Goal: Information Seeking & Learning: Learn about a topic

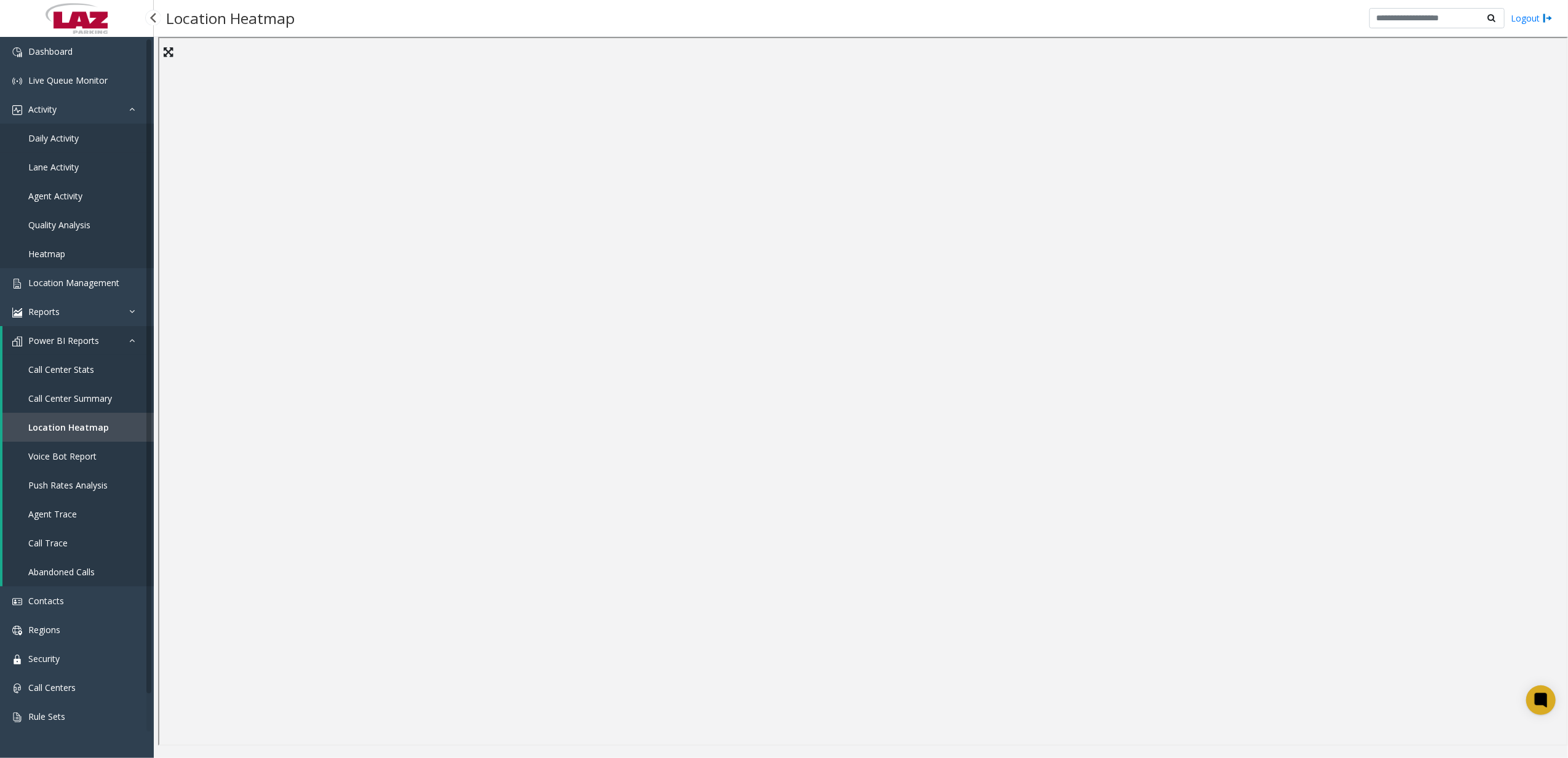
click at [101, 141] on link "Daily Activity" at bounding box center [77, 138] width 154 height 29
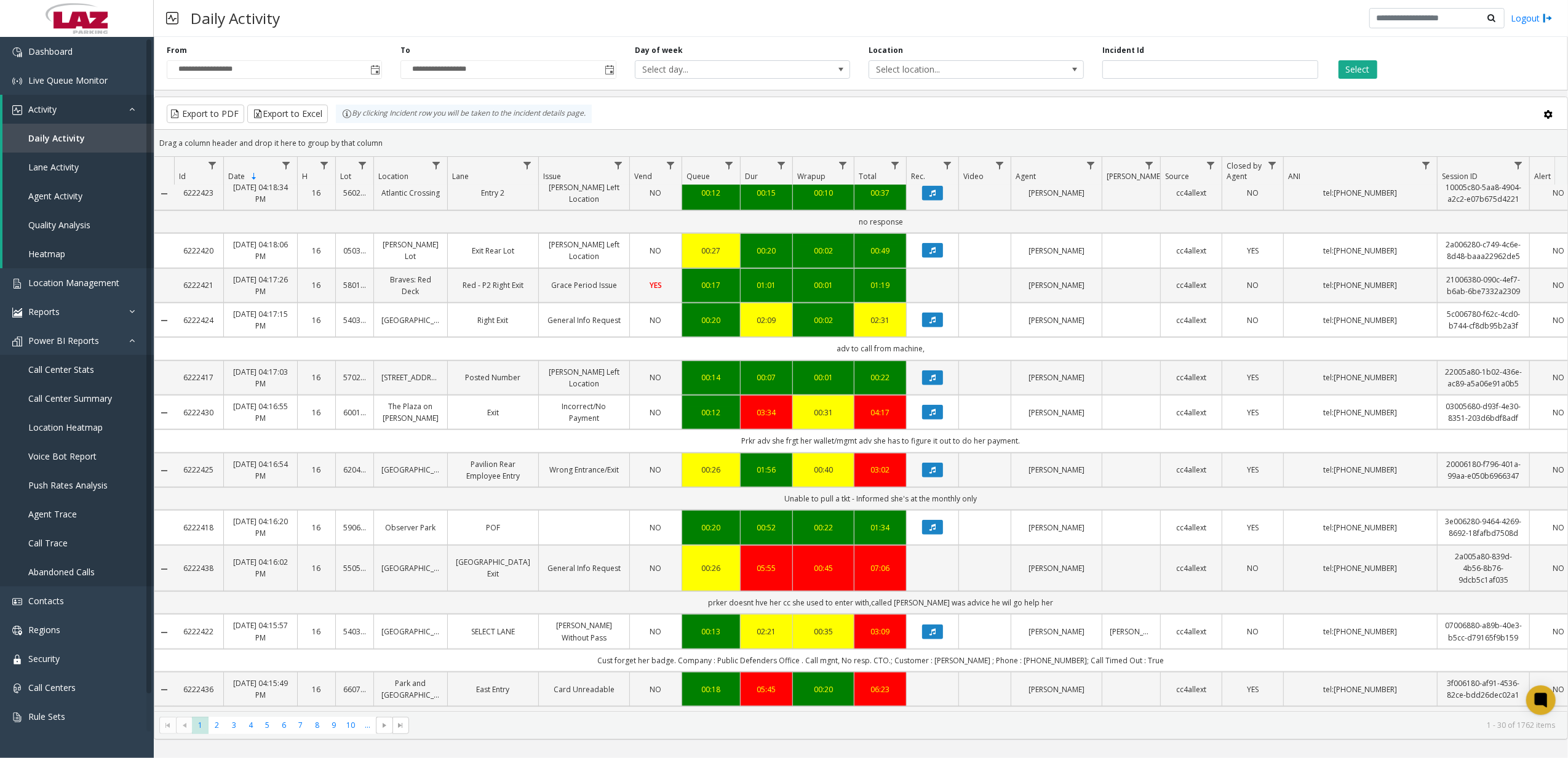
scroll to position [902, 0]
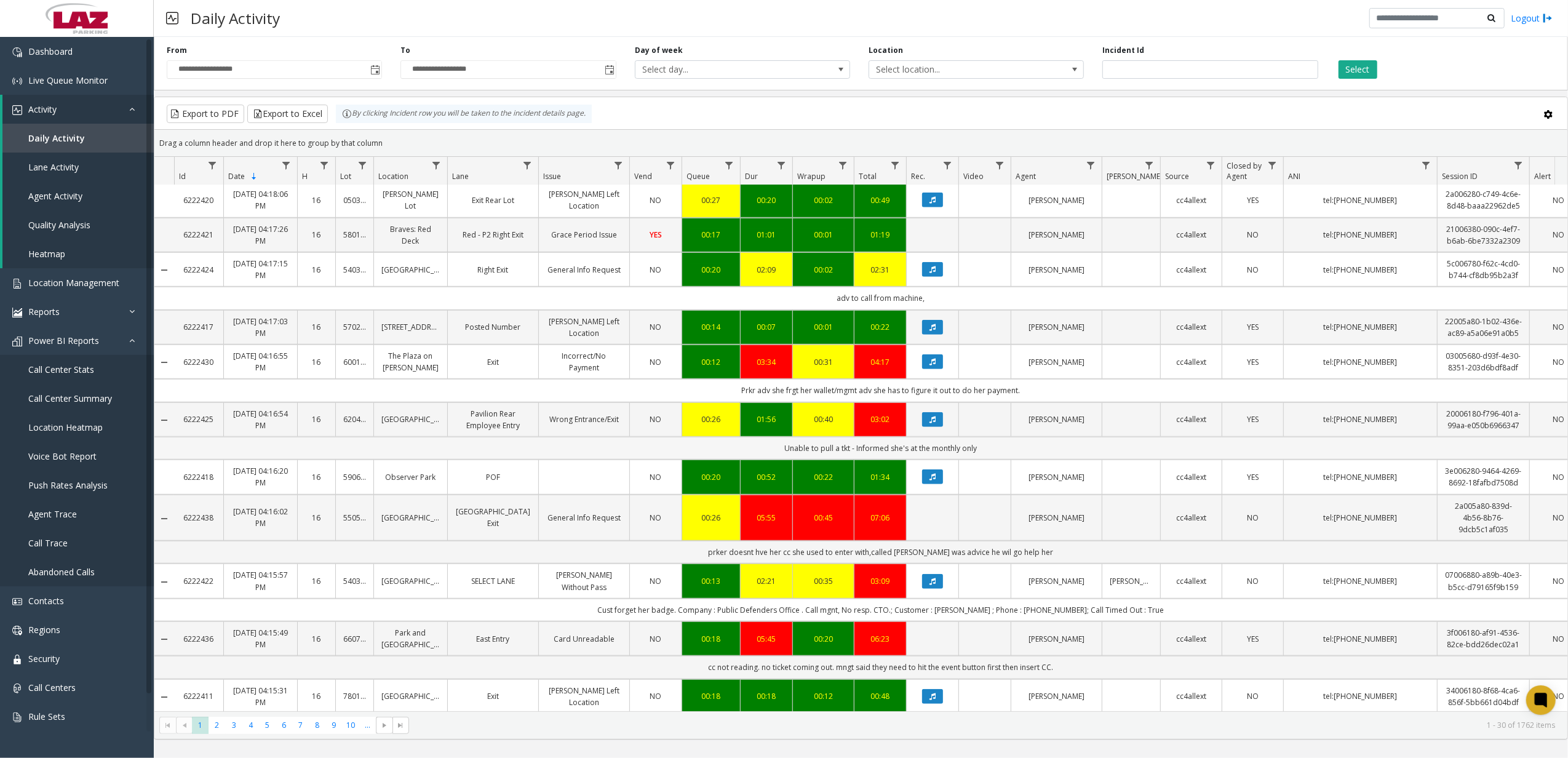
click at [791, 437] on td "Unable to pull a tkt - Informed she's at the monthly only" at bounding box center [881, 448] width 1413 height 23
drag, startPoint x: 791, startPoint y: 424, endPoint x: 1039, endPoint y: 529, distance: 269.3
click at [1039, 541] on td "prker doesnt hve her cc she used to enter with,called [PERSON_NAME] was advice …" at bounding box center [881, 552] width 1413 height 23
click at [1034, 541] on td "prker doesnt hve her cc she used to enter with,called [PERSON_NAME] was advice …" at bounding box center [881, 552] width 1413 height 23
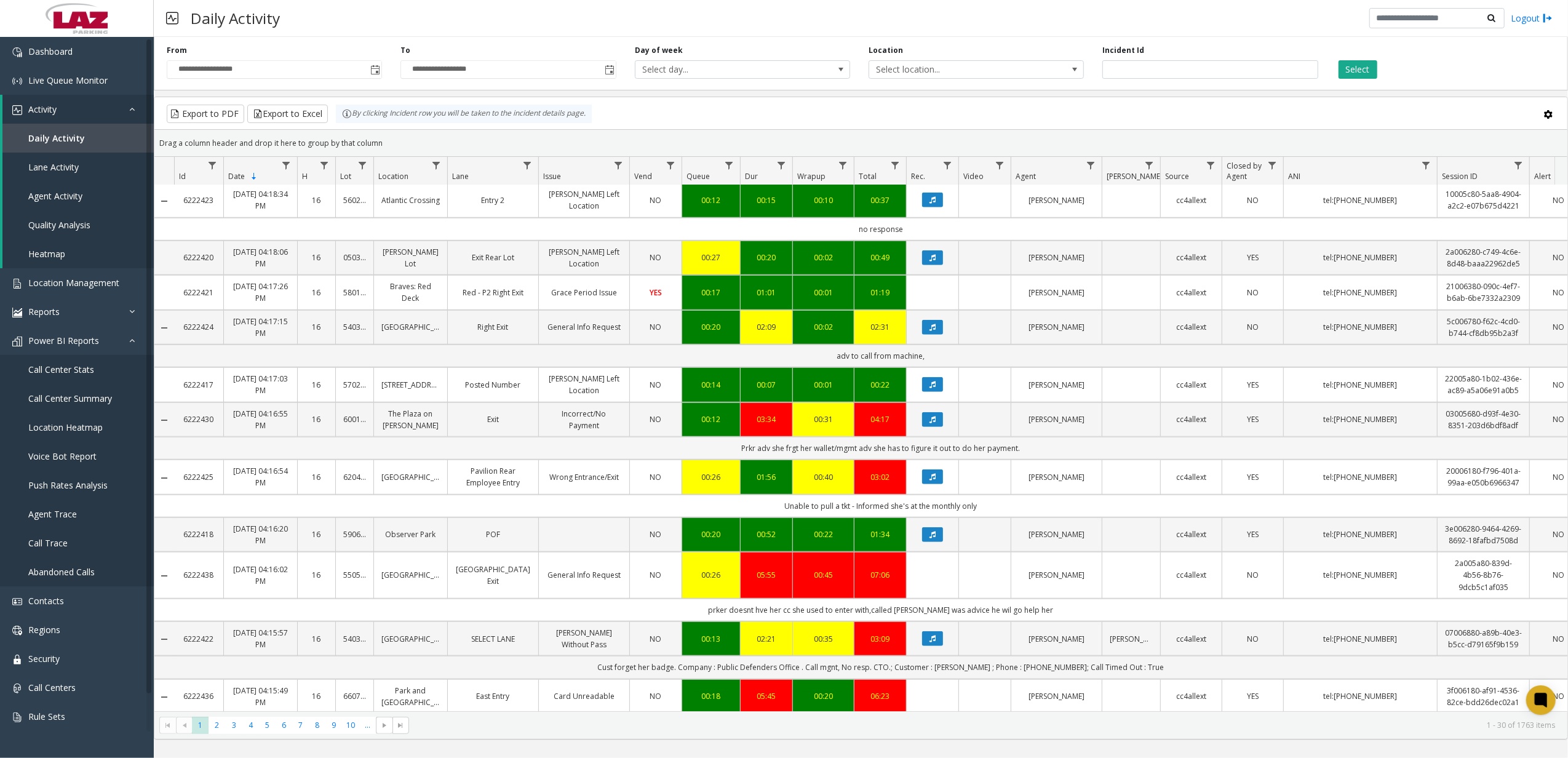
drag, startPoint x: 721, startPoint y: 412, endPoint x: 1023, endPoint y: 416, distance: 302.0
click at [1023, 437] on td "Prkr adv she frgt her wallet/mgmt adv she has to figure it out to do her paymen…" at bounding box center [881, 448] width 1413 height 23
drag, startPoint x: 726, startPoint y: 575, endPoint x: 1058, endPoint y: 584, distance: 332.1
click at [1058, 598] on td "prker doesnt hve her cc she used to enter with,called [PERSON_NAME] was advice …" at bounding box center [881, 610] width 1413 height 23
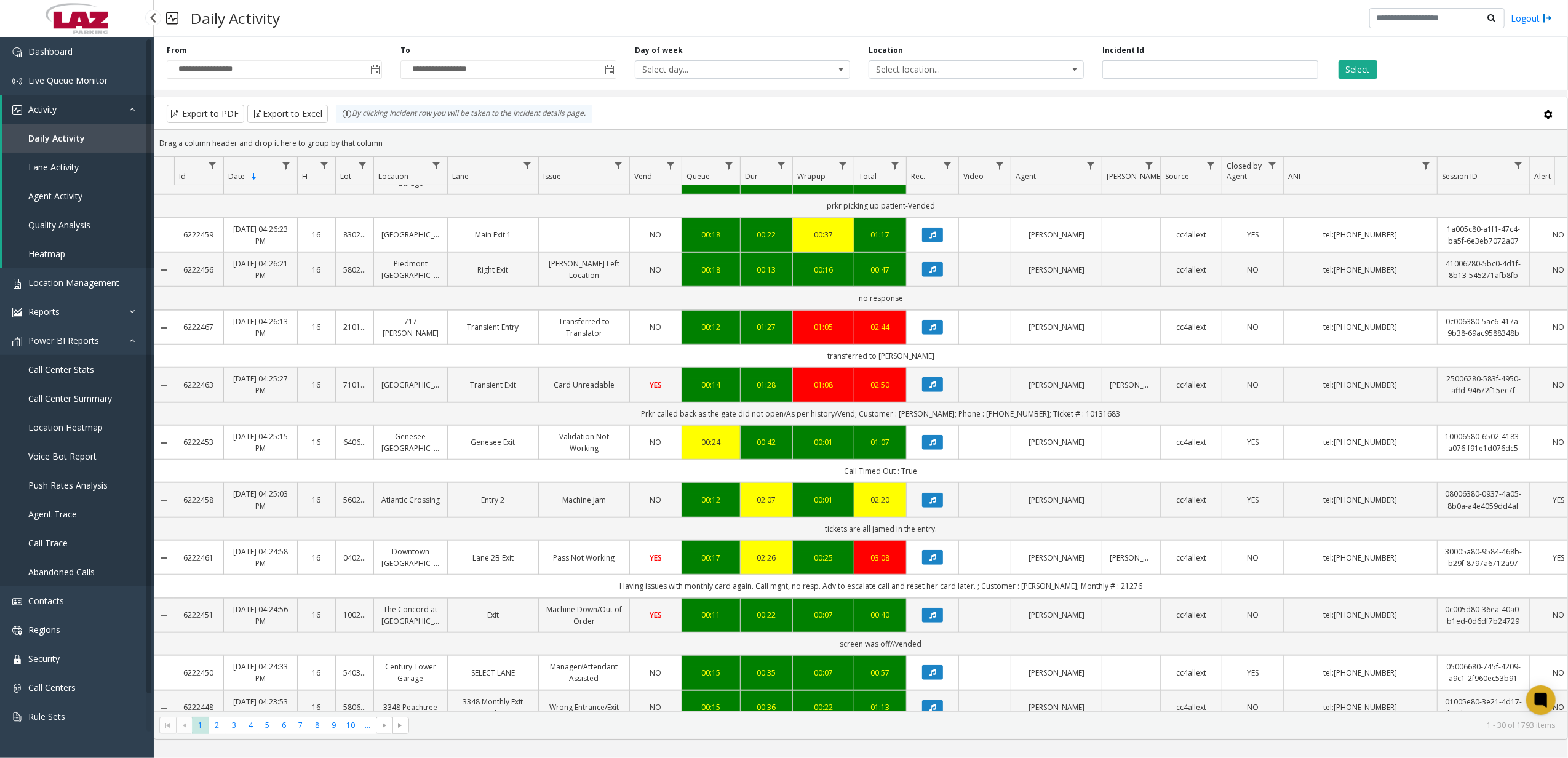
click at [64, 140] on span "Daily Activity" at bounding box center [56, 137] width 56 height 11
click at [62, 172] on link "Lane Activity" at bounding box center [78, 167] width 151 height 29
